Goal: Transaction & Acquisition: Purchase product/service

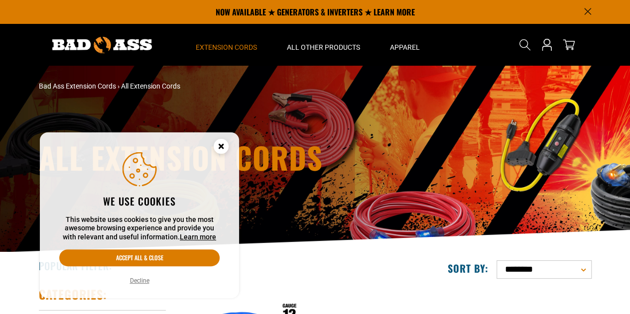
click at [217, 143] on circle "Cookie Consent" at bounding box center [221, 146] width 15 height 15
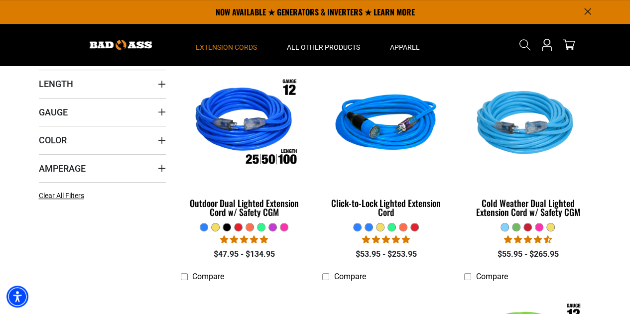
scroll to position [240, 0]
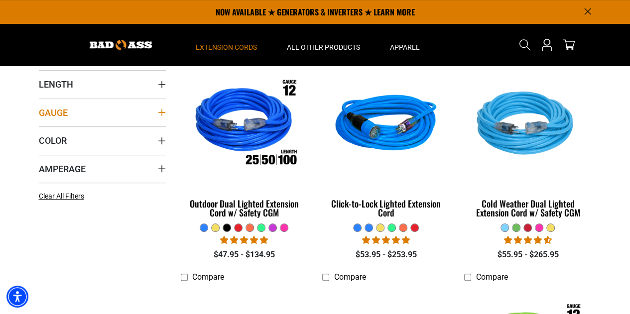
click at [161, 112] on icon "Gauge" at bounding box center [161, 112] width 7 height 7
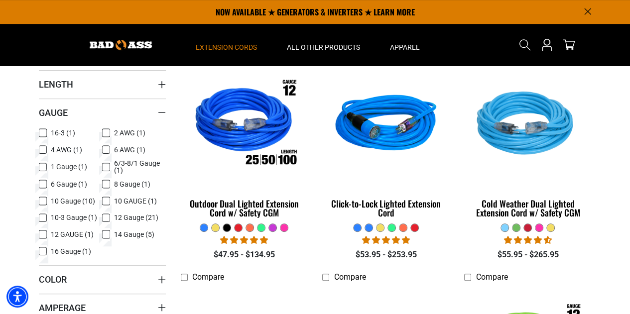
click at [110, 215] on icon at bounding box center [106, 218] width 8 height 13
click at [153, 88] on summary "Length" at bounding box center [102, 84] width 127 height 28
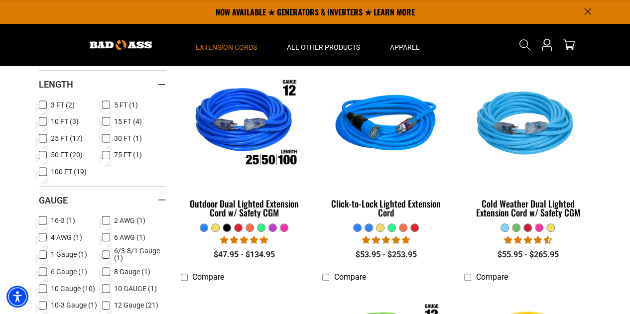
click at [52, 154] on span "50 FT (20)" at bounding box center [67, 154] width 32 height 7
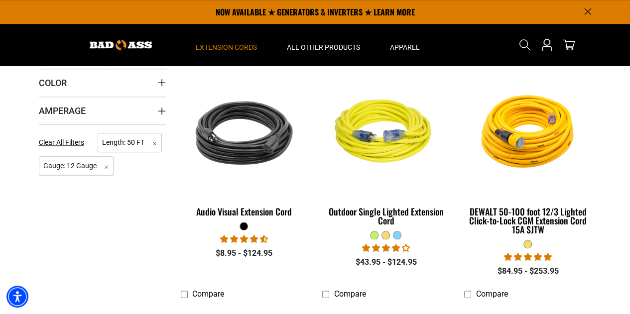
scroll to position [376, 0]
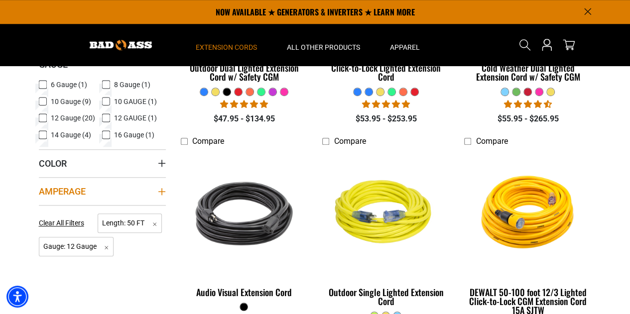
click at [162, 192] on icon "Amperage" at bounding box center [162, 192] width 8 height 8
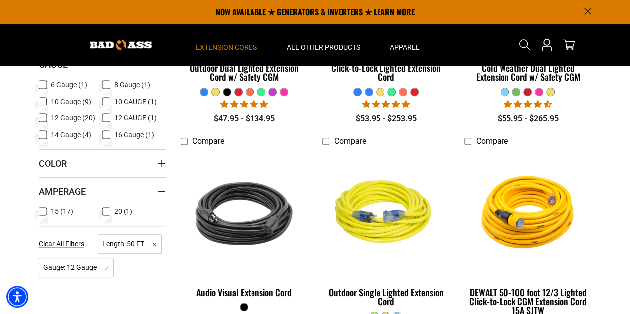
click at [179, 208] on li "Compare Audio Visual Extension Cord 23 reviews $8.95 - $124.95" at bounding box center [244, 246] width 142 height 223
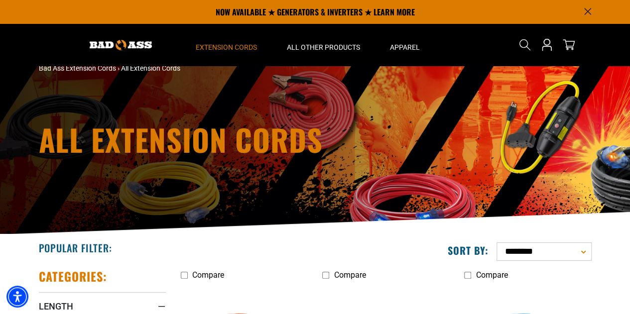
scroll to position [0, 0]
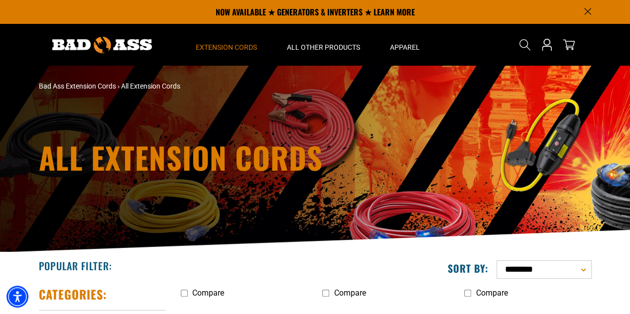
click at [542, 180] on div "All Extension Cords" at bounding box center [315, 159] width 630 height 187
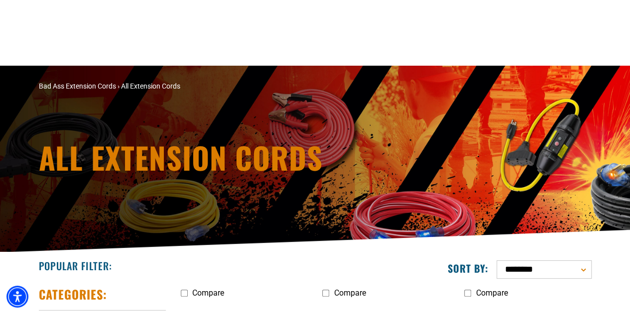
scroll to position [179, 0]
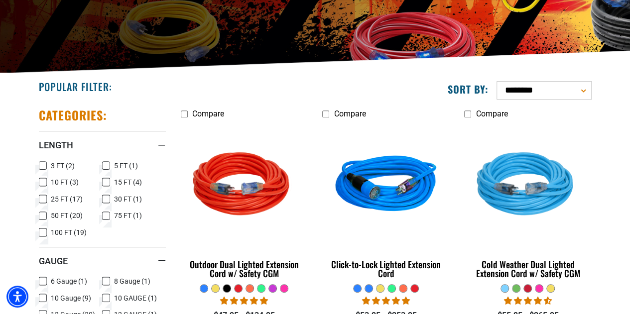
click at [543, 89] on select "**********" at bounding box center [544, 90] width 95 height 18
select select "**********"
click at [497, 81] on select "**********" at bounding box center [544, 90] width 95 height 18
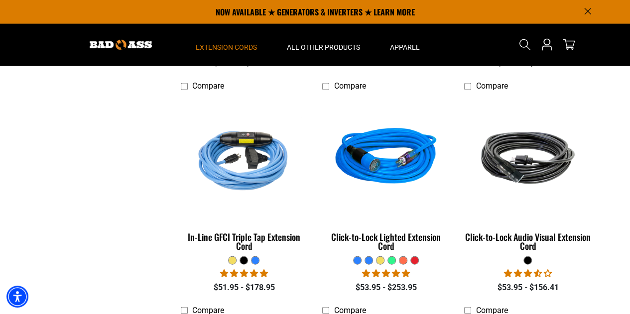
scroll to position [1095, 0]
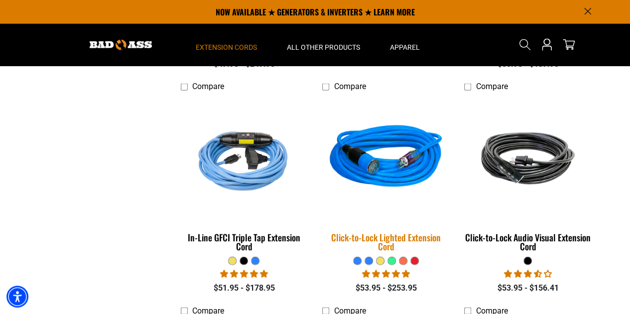
click at [406, 168] on img at bounding box center [385, 159] width 139 height 128
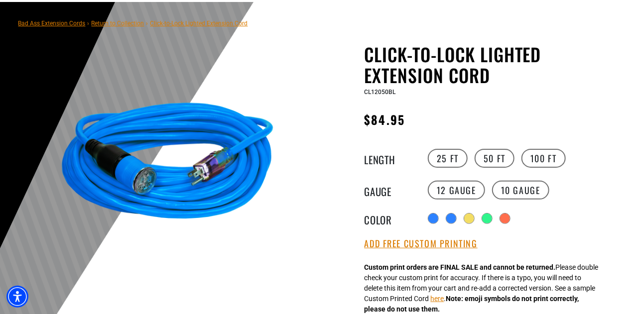
scroll to position [78, 0]
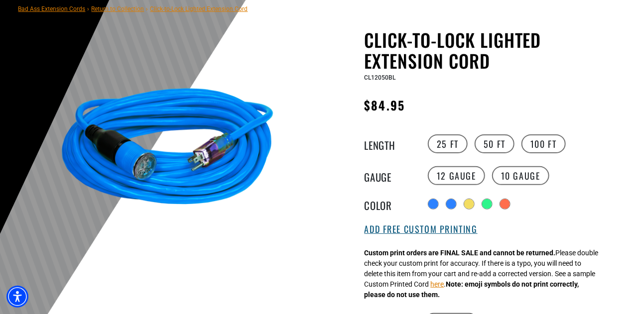
click at [438, 234] on button "Add Free Custom Printing" at bounding box center [421, 229] width 113 height 11
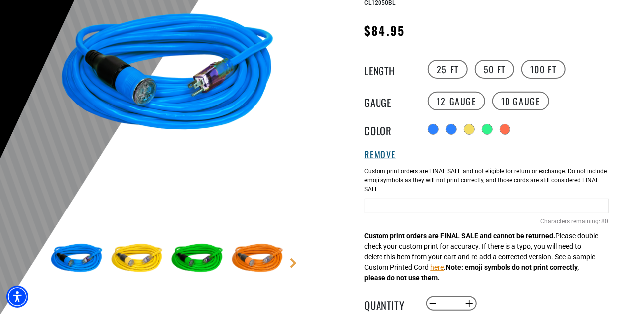
scroll to position [153, 0]
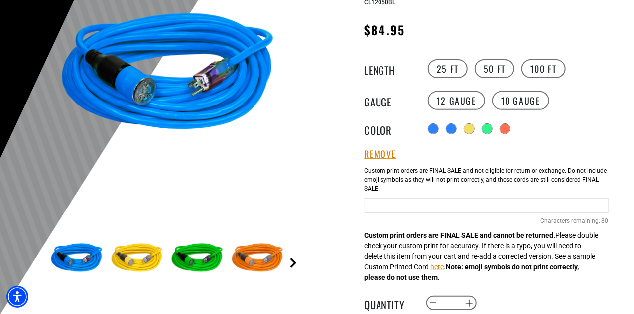
click at [294, 262] on link "Next" at bounding box center [293, 263] width 10 height 10
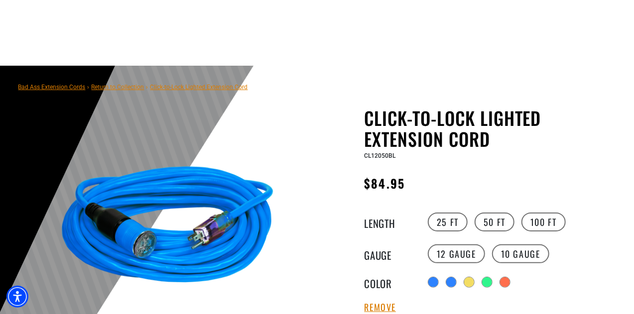
scroll to position [280, 0]
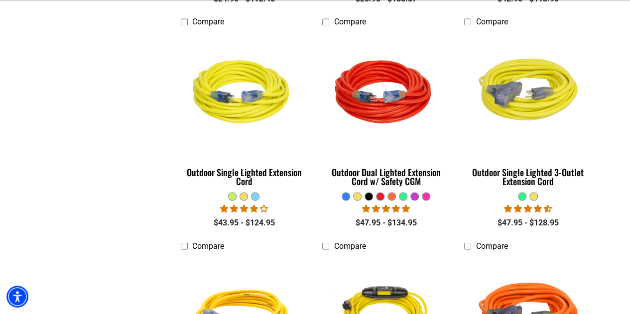
scroll to position [711, 0]
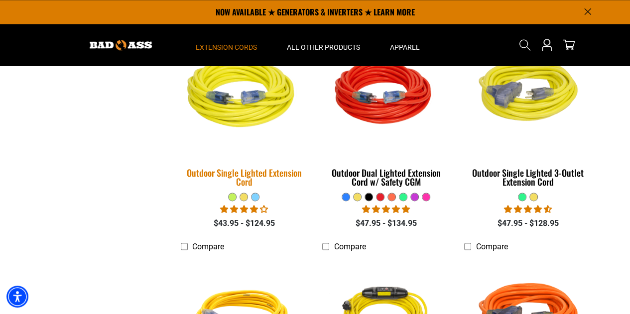
click at [253, 118] on img at bounding box center [243, 94] width 139 height 128
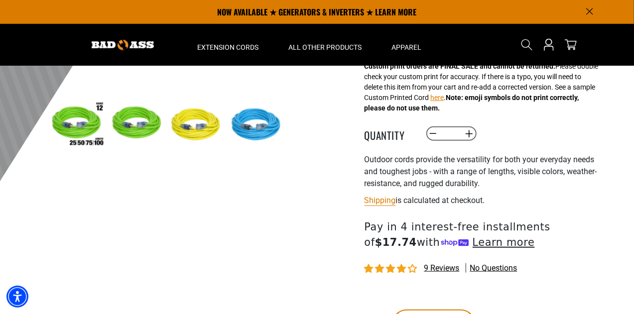
scroll to position [286, 0]
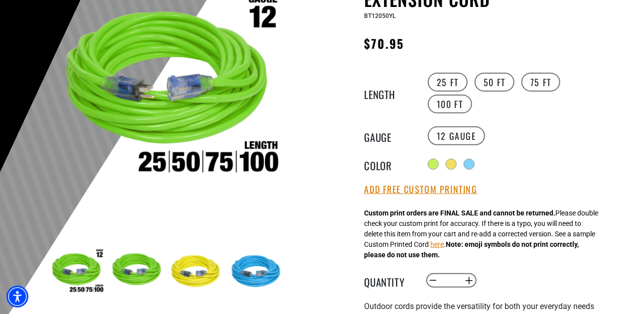
scroll to position [140, 0]
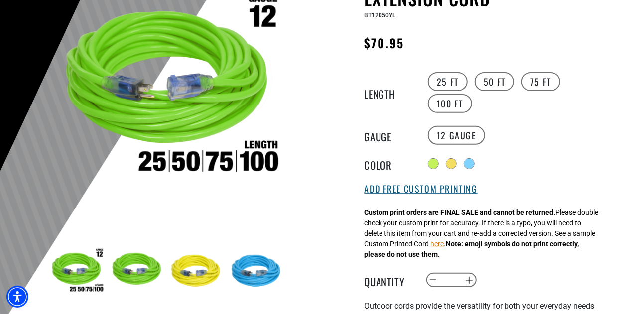
click at [426, 191] on button "Add Free Custom Printing" at bounding box center [421, 189] width 113 height 11
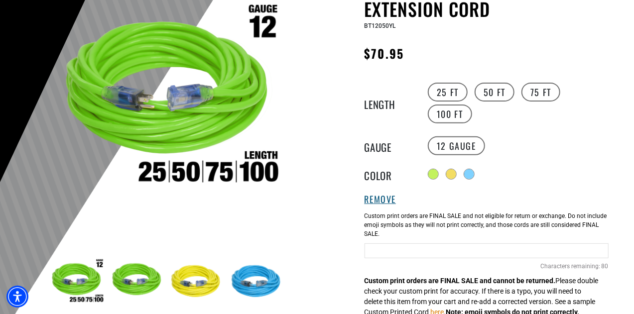
scroll to position [130, 0]
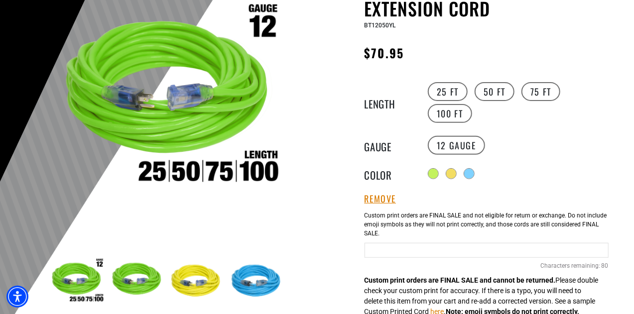
click at [427, 253] on input "Yellow Cables" at bounding box center [487, 250] width 244 height 15
type input "*"
type input "**********"
click at [559, 189] on div "Outdoor Single Lighted Extension Cord Outdoor Single Lighted Extension Cord BT1…" at bounding box center [487, 280] width 244 height 607
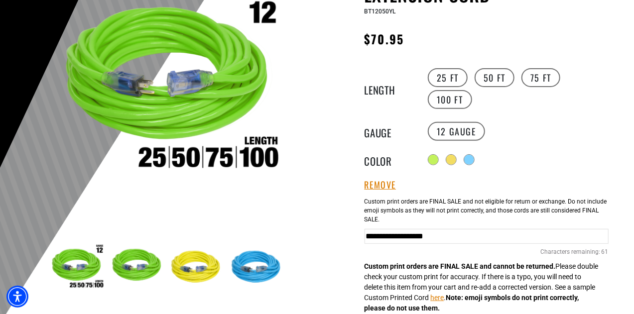
scroll to position [144, 0]
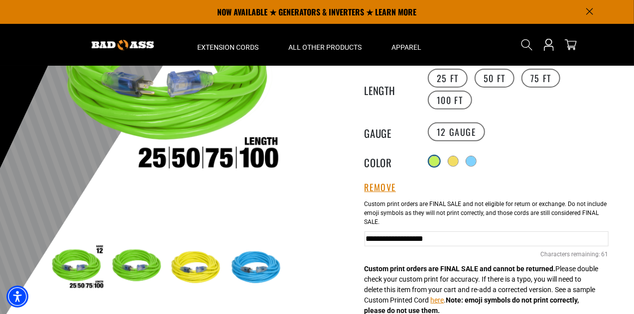
click at [433, 158] on div at bounding box center [434, 161] width 10 height 10
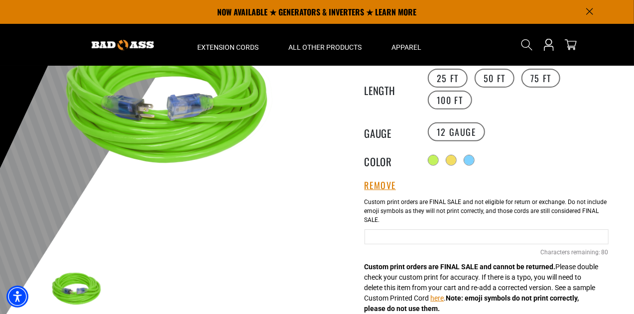
click at [446, 249] on div "Neon Green Cables 80 Characters remaining: / 80" at bounding box center [487, 235] width 244 height 85
click at [445, 242] on input "Neon Green Cables" at bounding box center [487, 237] width 244 height 15
click at [571, 111] on div "12 Gauge" at bounding box center [516, 89] width 183 height 44
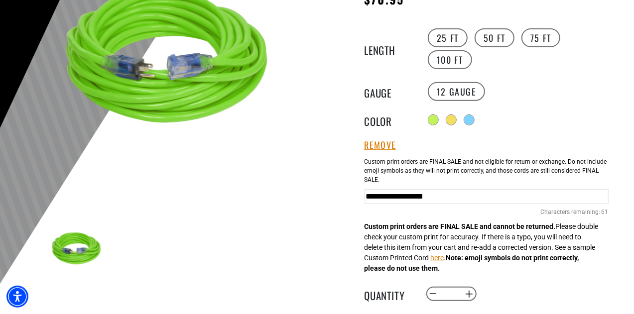
scroll to position [189, 0]
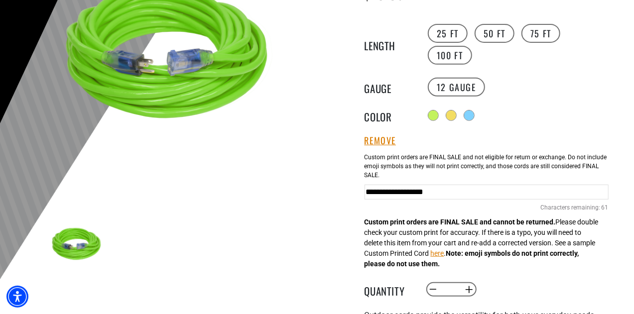
click at [626, 202] on div at bounding box center [317, 121] width 634 height 488
click at [534, 195] on input "**********" at bounding box center [487, 192] width 244 height 15
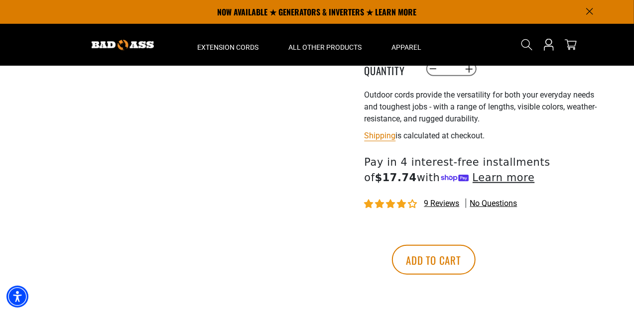
scroll to position [409, 0]
type input "**********"
click at [476, 256] on button "Add to cart" at bounding box center [434, 261] width 84 height 30
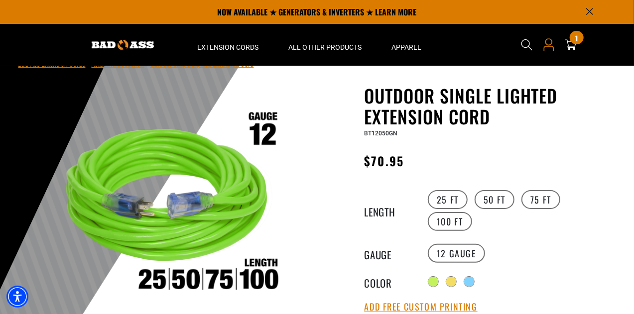
scroll to position [15, 0]
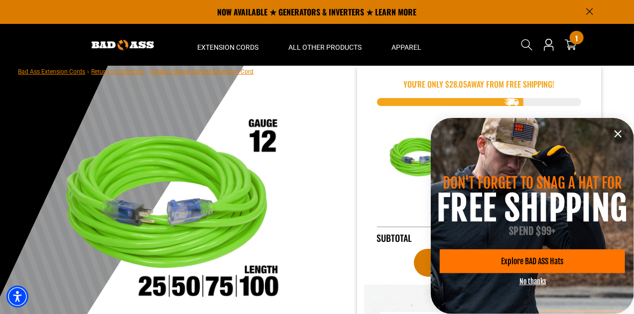
click at [570, 34] on div "Cart 1 1 item" at bounding box center [571, 44] width 16 height 35
